Goal: Navigation & Orientation: Find specific page/section

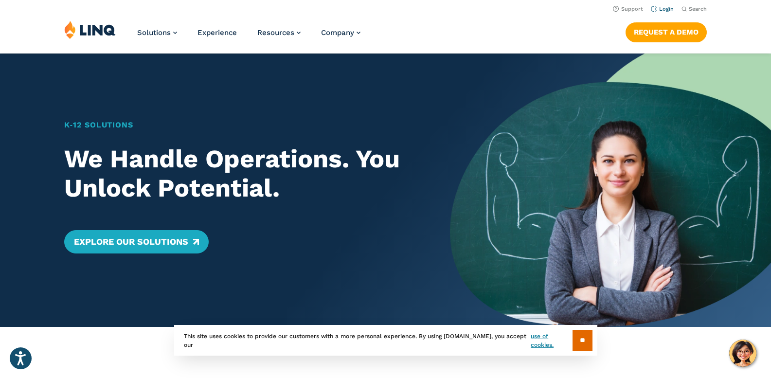
click at [668, 8] on link "Login" at bounding box center [662, 9] width 23 height 6
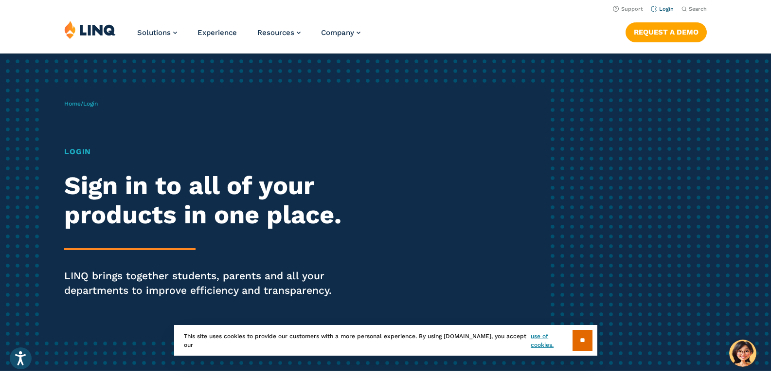
click at [663, 10] on link "Login" at bounding box center [662, 9] width 23 height 6
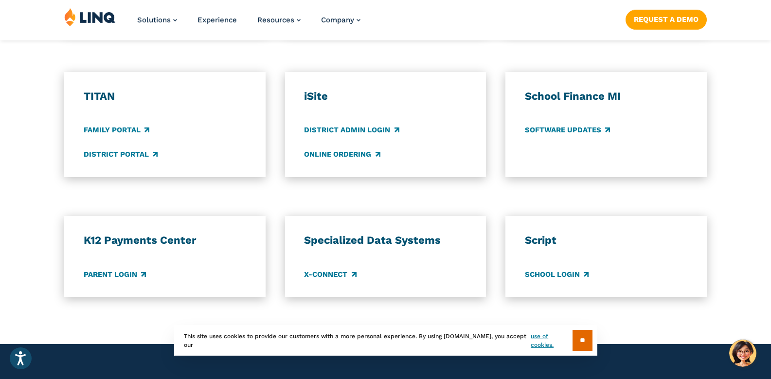
scroll to position [730, 0]
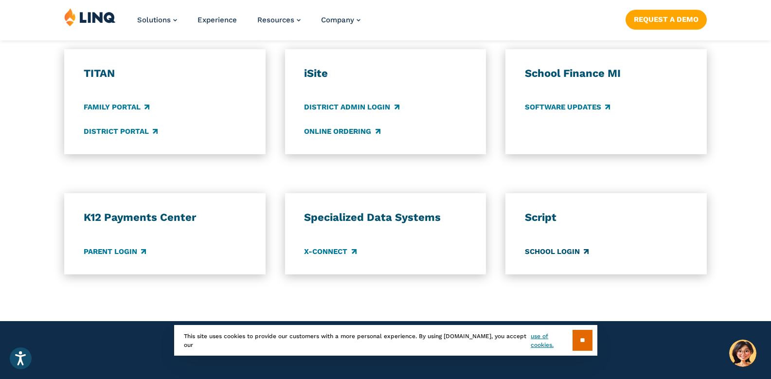
click at [545, 250] on link "School Login" at bounding box center [557, 251] width 64 height 11
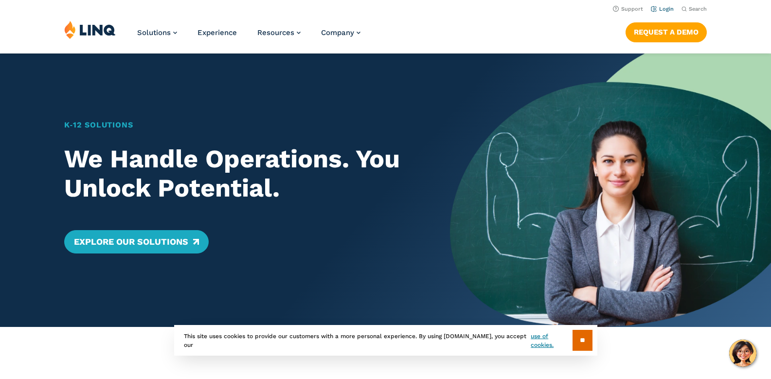
click at [663, 6] on link "Login" at bounding box center [662, 9] width 23 height 6
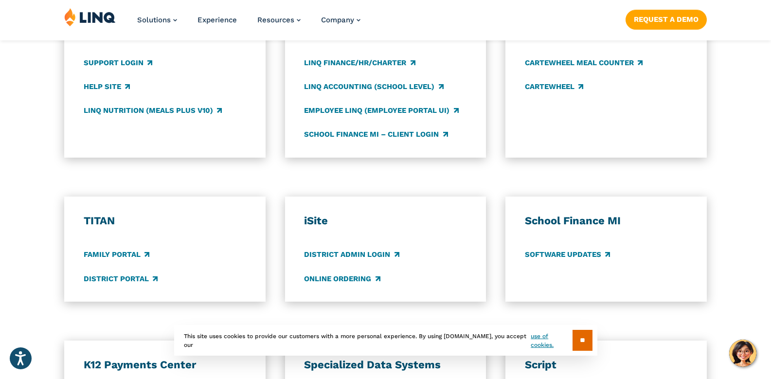
scroll to position [584, 0]
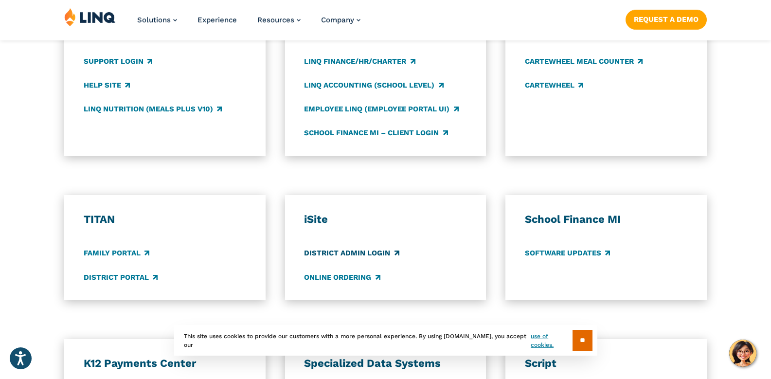
click at [339, 252] on link "District Admin Login" at bounding box center [351, 253] width 95 height 11
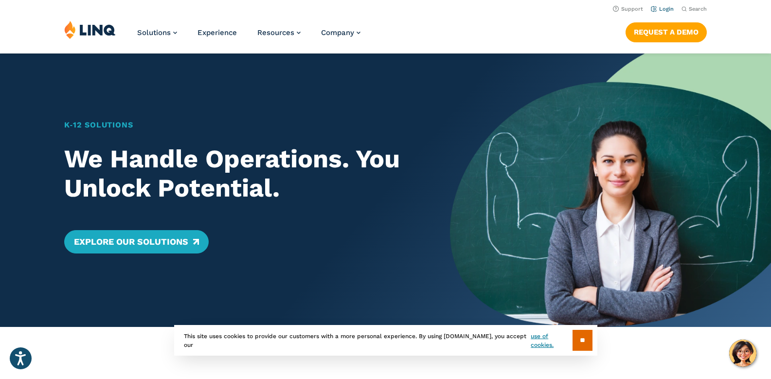
click at [663, 8] on link "Login" at bounding box center [662, 9] width 23 height 6
click at [669, 6] on link "Login" at bounding box center [662, 9] width 23 height 6
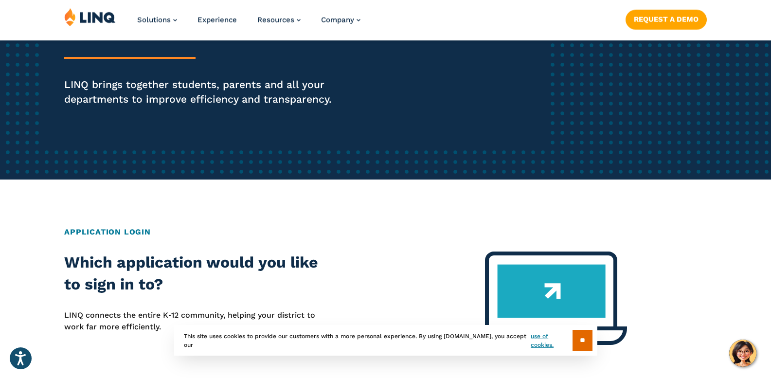
scroll to position [195, 0]
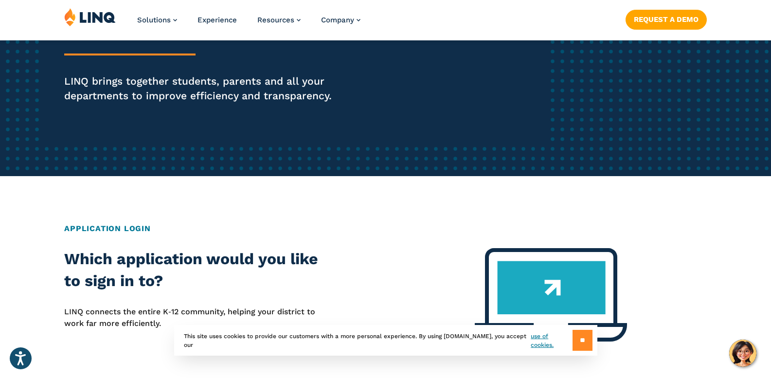
click at [577, 340] on input "**" at bounding box center [583, 340] width 20 height 21
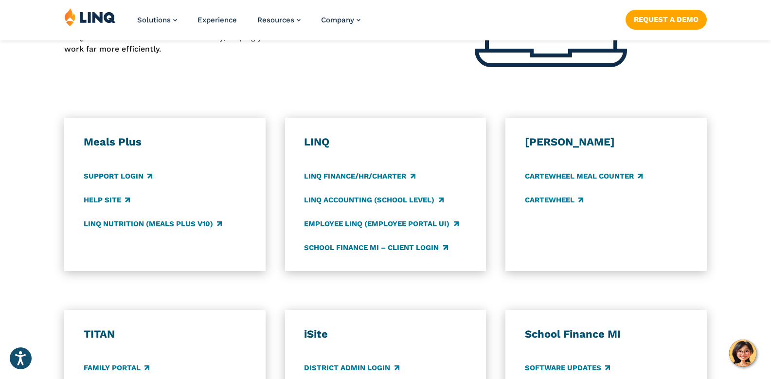
scroll to position [487, 0]
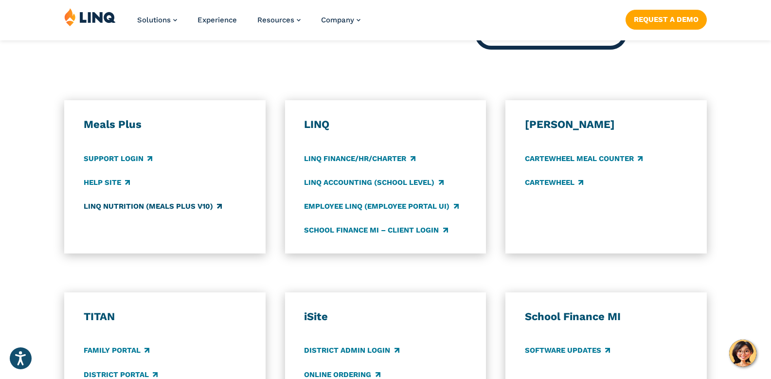
click at [102, 205] on link "LINQ Nutrition (Meals Plus v10)" at bounding box center [153, 206] width 138 height 11
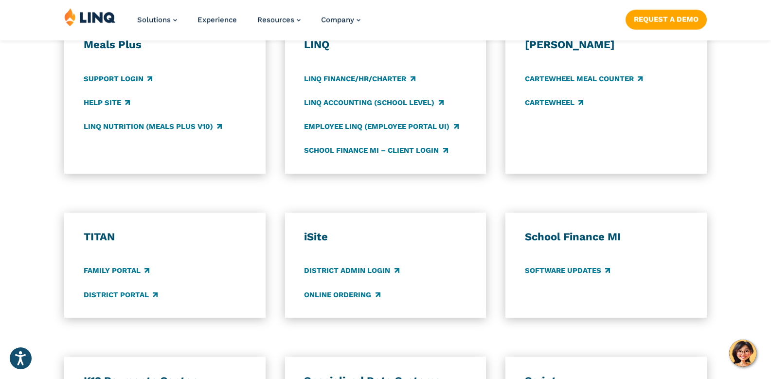
scroll to position [584, 0]
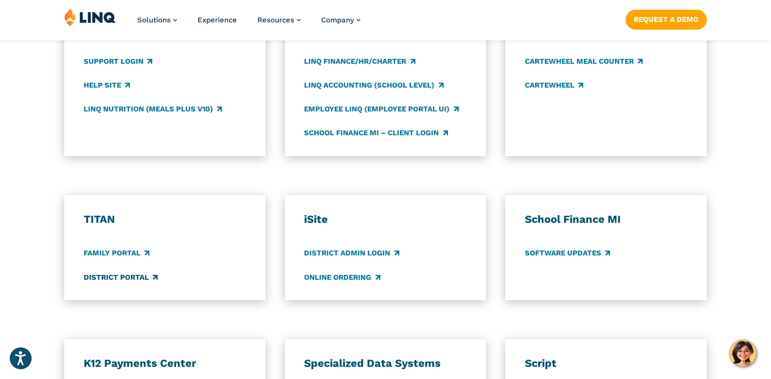
click at [121, 280] on link "District Portal" at bounding box center [121, 277] width 74 height 11
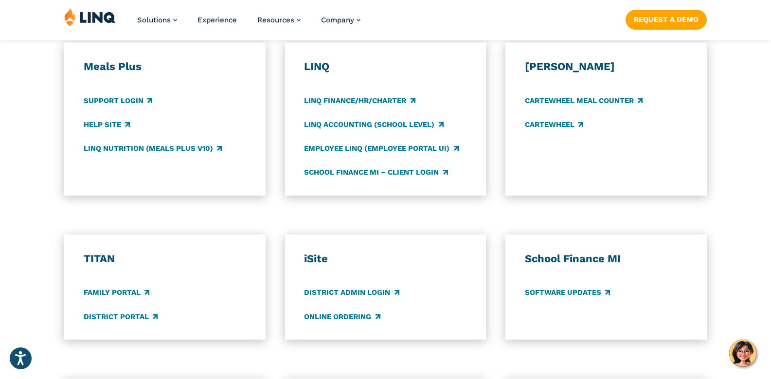
scroll to position [583, 0]
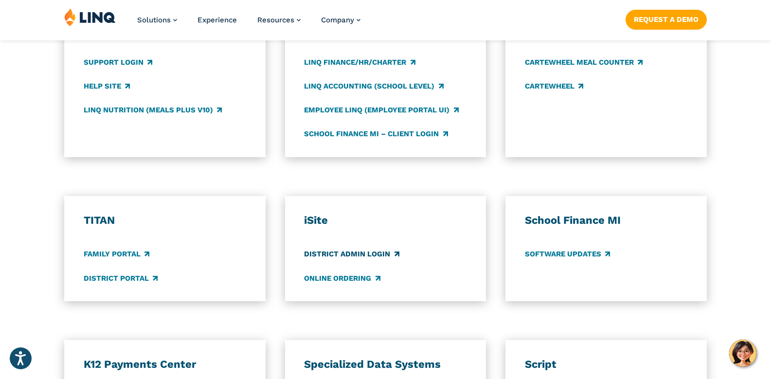
click at [350, 255] on link "District Admin Login" at bounding box center [351, 254] width 95 height 11
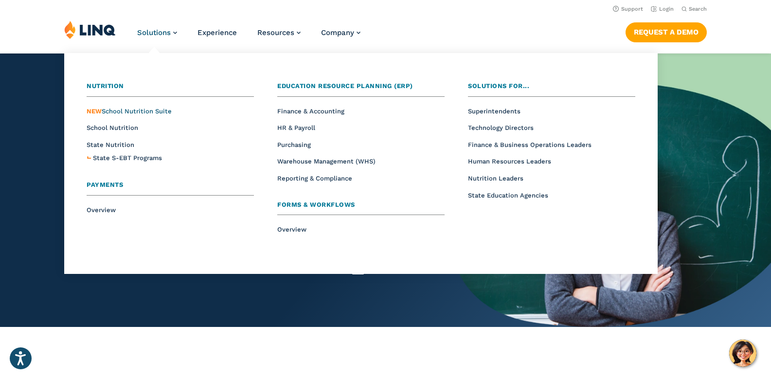
click at [126, 111] on span "NEW School Nutrition Suite" at bounding box center [129, 111] width 85 height 7
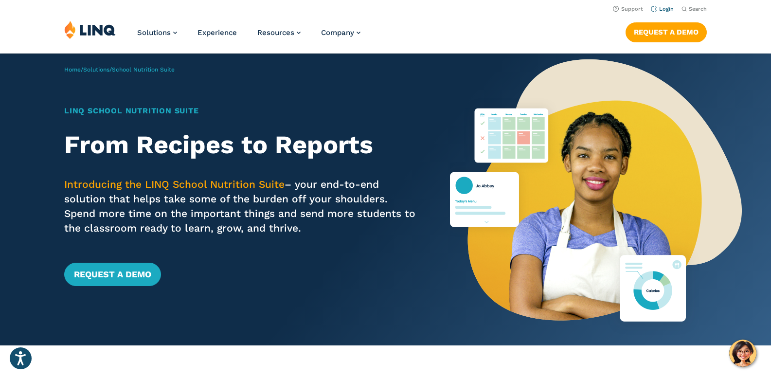
click at [665, 9] on link "Login" at bounding box center [662, 9] width 23 height 6
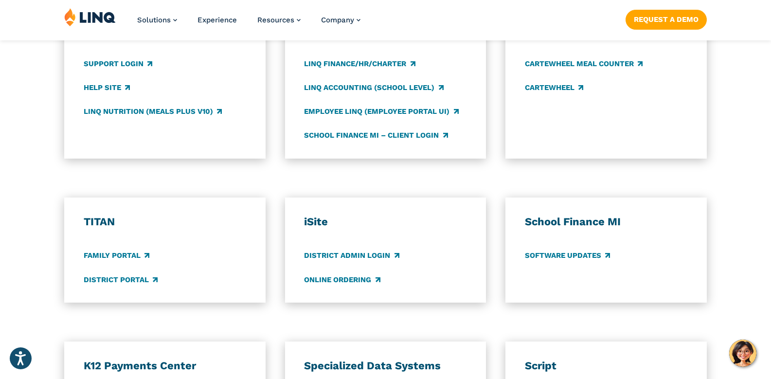
scroll to position [584, 0]
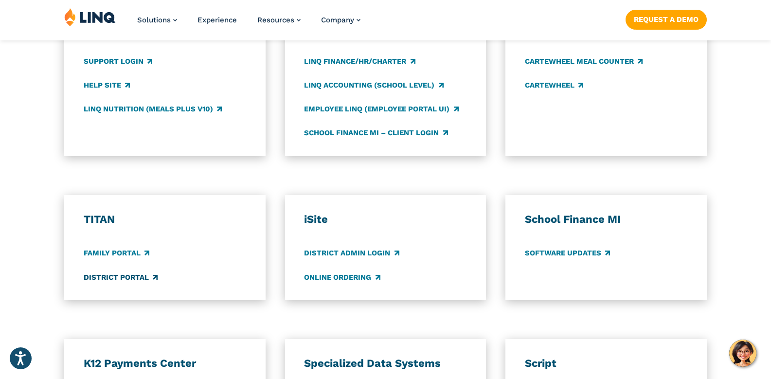
click at [108, 275] on link "District Portal" at bounding box center [121, 277] width 74 height 11
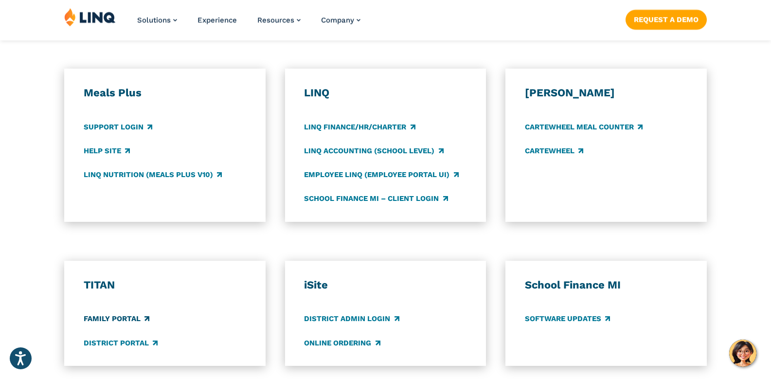
scroll to position [534, 0]
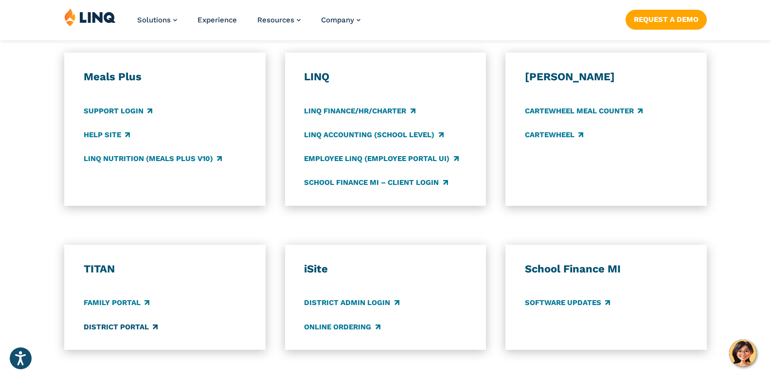
click at [107, 328] on link "District Portal" at bounding box center [121, 327] width 74 height 11
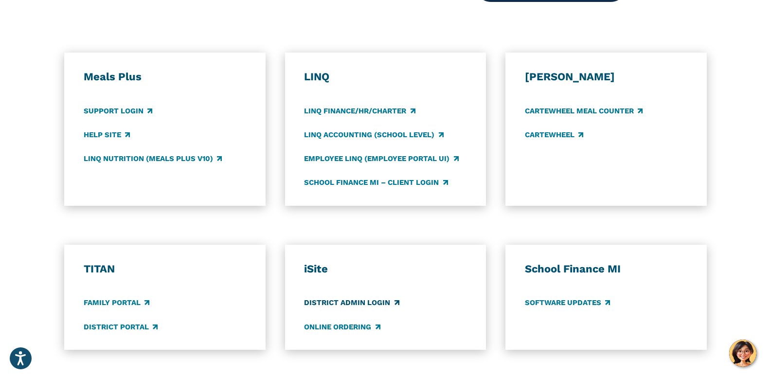
click at [349, 302] on link "District Admin Login" at bounding box center [351, 303] width 95 height 11
click at [377, 106] on link "LINQ Finance/HR/Charter" at bounding box center [359, 111] width 111 height 11
click at [355, 132] on link "LINQ Accounting (school level)" at bounding box center [373, 134] width 139 height 11
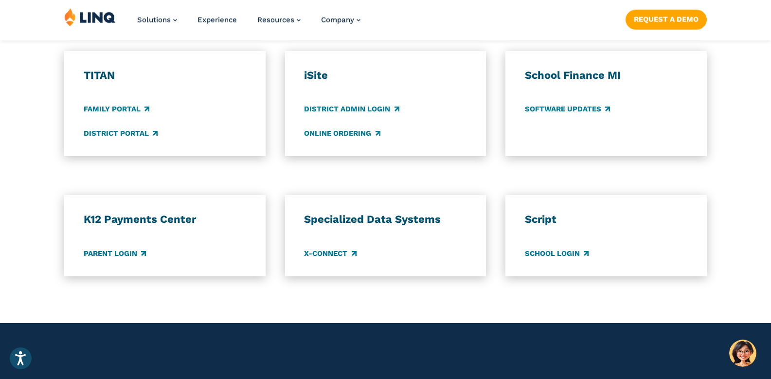
scroll to position [729, 0]
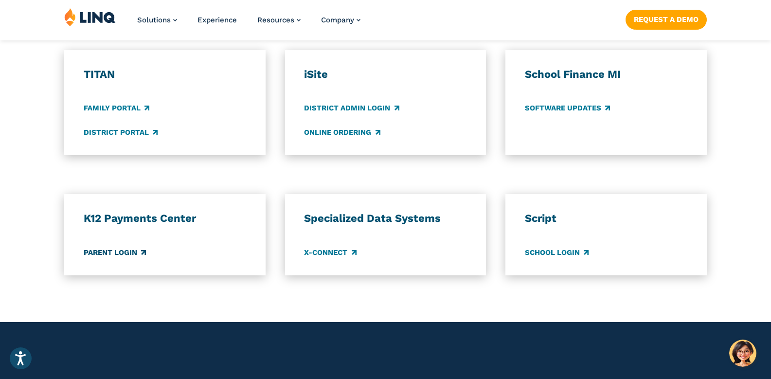
click at [107, 251] on link "Parent Login" at bounding box center [115, 252] width 62 height 11
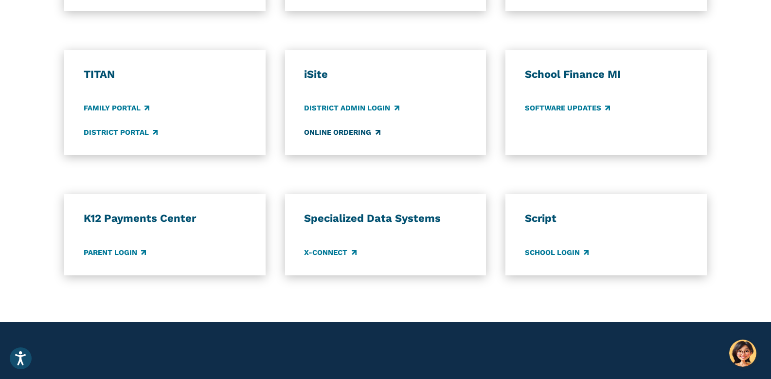
click at [339, 133] on link "Online Ordering" at bounding box center [342, 132] width 76 height 11
